Goal: Ask a question

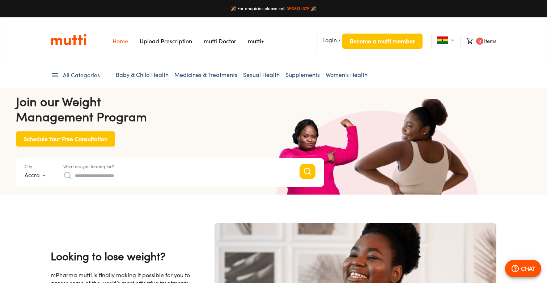
click at [253, 43] on link "mutti+" at bounding box center [256, 41] width 16 height 7
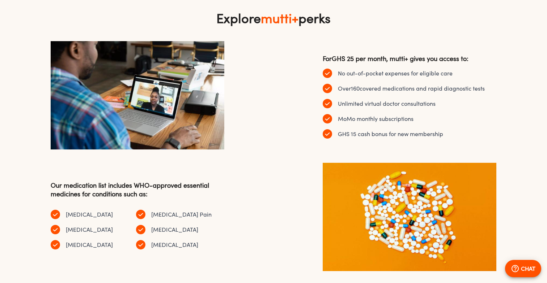
scroll to position [489, 0]
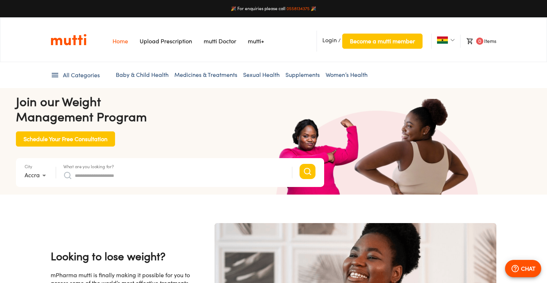
scroll to position [0, 1316]
click at [153, 41] on link "Upload Prescription" at bounding box center [166, 41] width 52 height 7
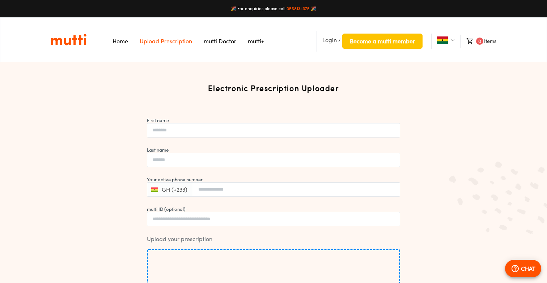
click at [116, 41] on link "Home" at bounding box center [120, 41] width 16 height 7
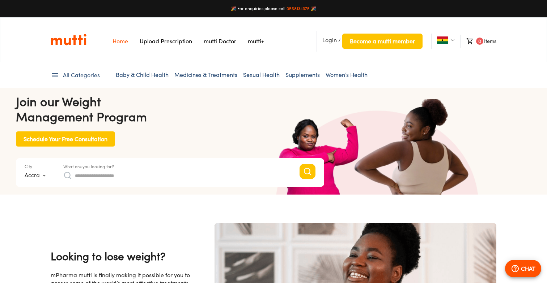
click at [526, 271] on p "CHAT" at bounding box center [528, 269] width 14 height 9
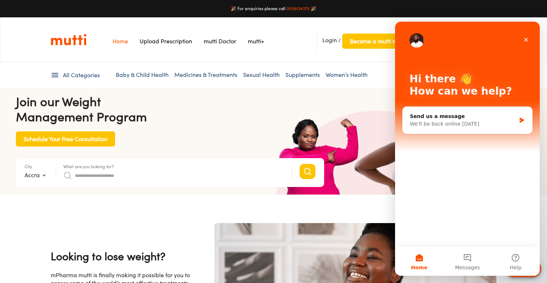
scroll to position [0, 376]
click at [470, 260] on button "Messages" at bounding box center [467, 261] width 48 height 29
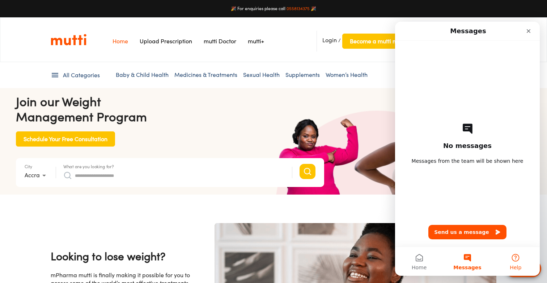
click at [512, 260] on button "Help" at bounding box center [515, 261] width 48 height 29
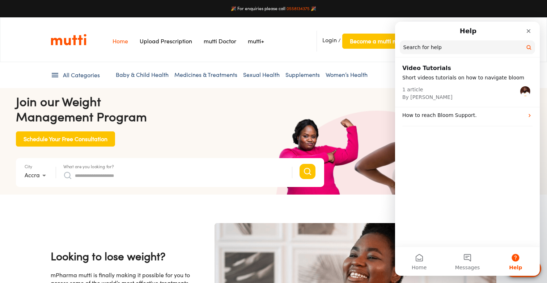
scroll to position [0, 564]
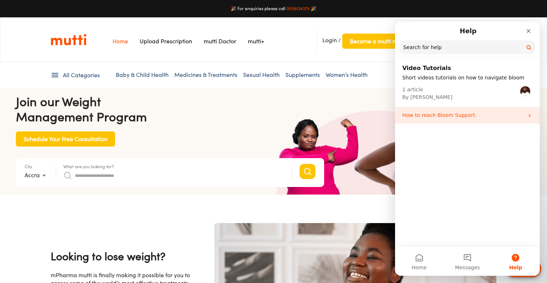
click at [489, 115] on p "How to reach Bloom Support." at bounding box center [462, 116] width 121 height 8
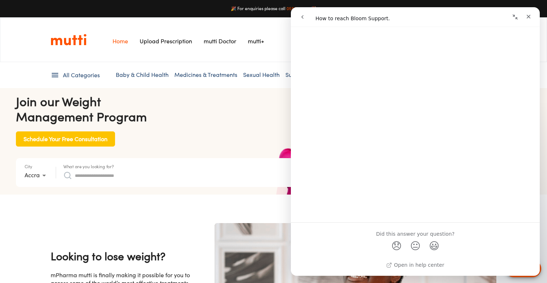
scroll to position [0, 940]
